Goal: Navigation & Orientation: Find specific page/section

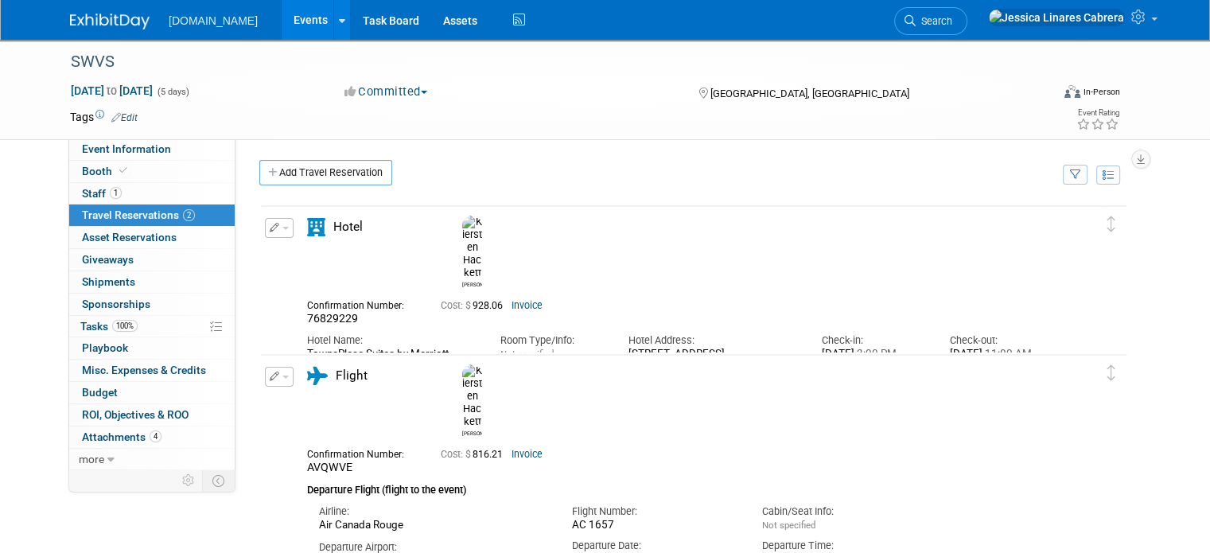
click at [282, 20] on link "Events" at bounding box center [311, 20] width 58 height 40
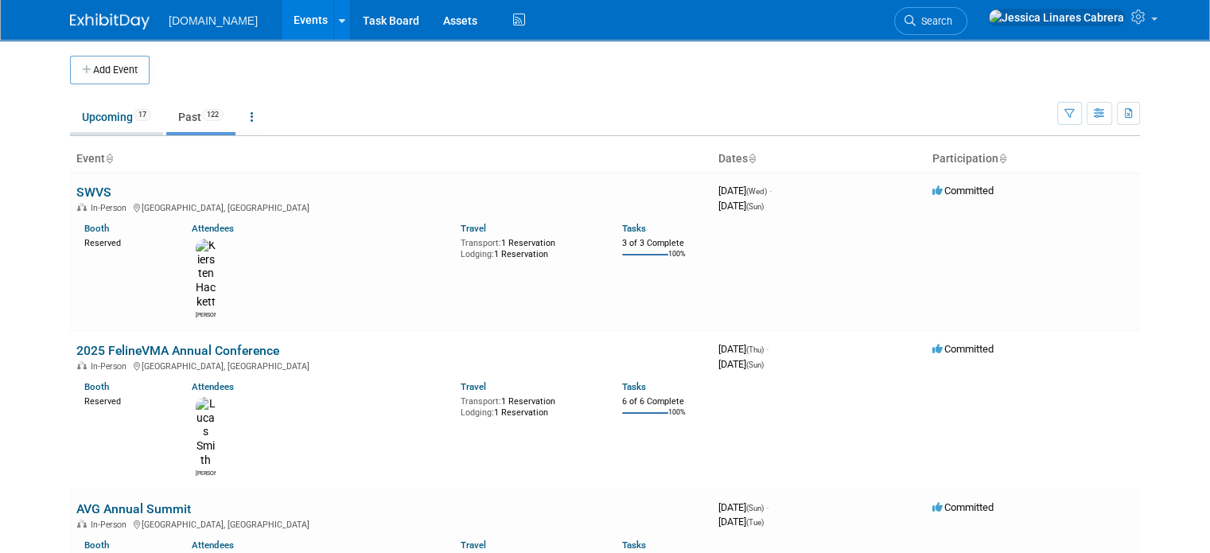
click at [97, 120] on link "Upcoming 17" at bounding box center [116, 117] width 93 height 30
